Goal: Information Seeking & Learning: Find specific fact

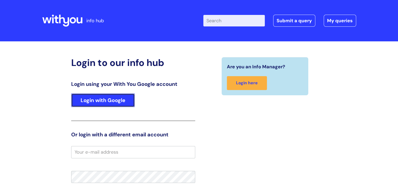
click at [114, 104] on link "Login with Google" at bounding box center [103, 100] width 64 height 14
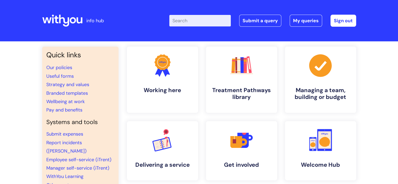
click at [197, 16] on input "Enter your search term here..." at bounding box center [200, 21] width 62 height 12
click at [191, 21] on input "Enter your search term here..." at bounding box center [200, 21] width 62 height 12
type input "sabbitical"
click button "Search" at bounding box center [0, 0] width 0 height 0
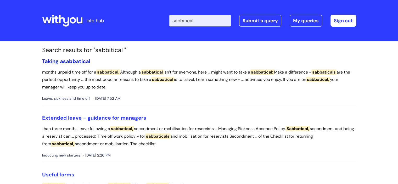
click at [81, 59] on span "sabbatical" at bounding box center [76, 61] width 27 height 7
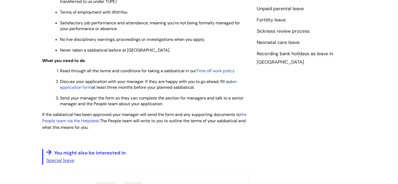
scroll to position [262, 0]
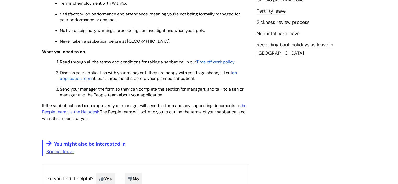
click at [217, 64] on span "Time off work policy" at bounding box center [215, 61] width 38 height 5
